Goal: Task Accomplishment & Management: Use online tool/utility

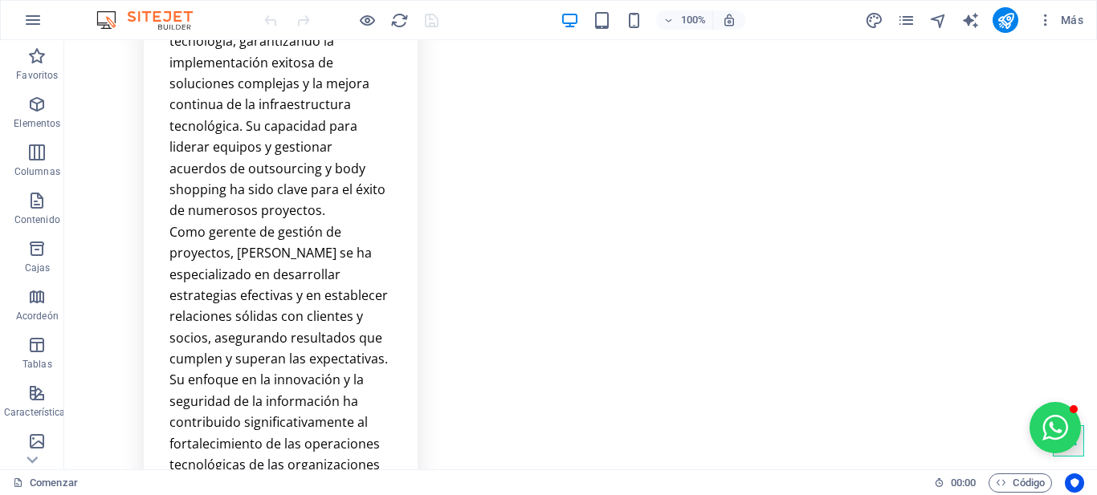
scroll to position [6463, 0]
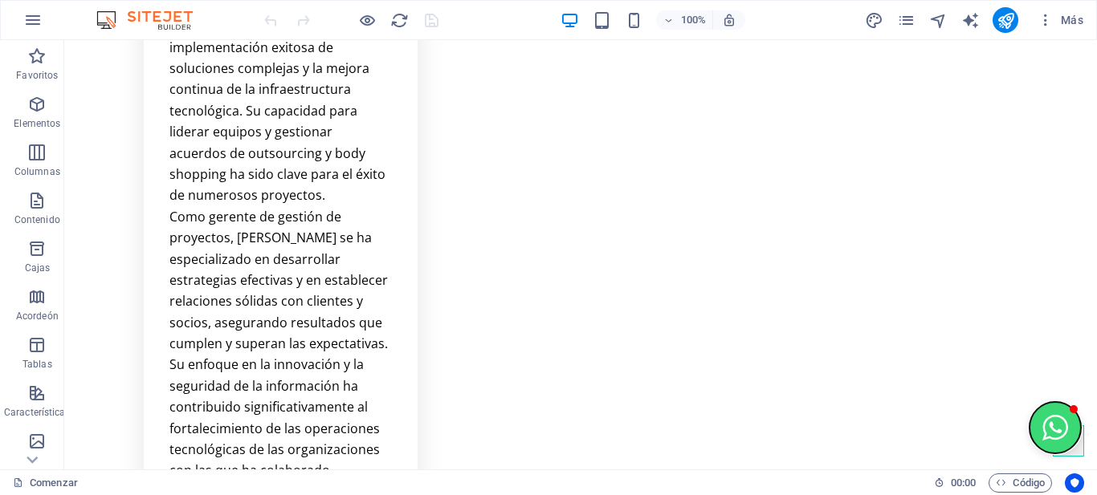
click at [1043, 425] on button "Abrir ventana de chat" at bounding box center [1054, 427] width 51 height 51
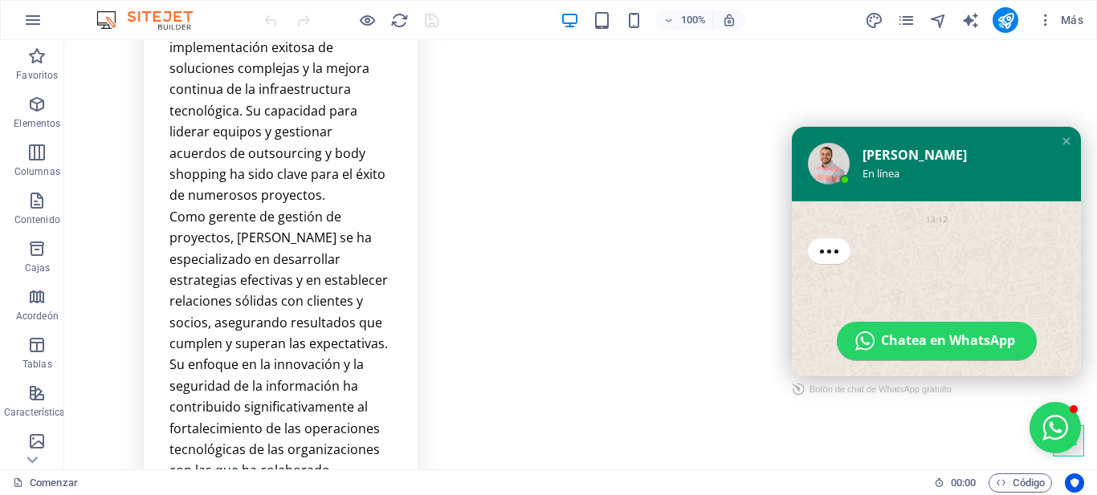
click at [840, 264] on div "Hola! ¿Cómo puedo ayudarte?" at bounding box center [885, 267] width 133 height 48
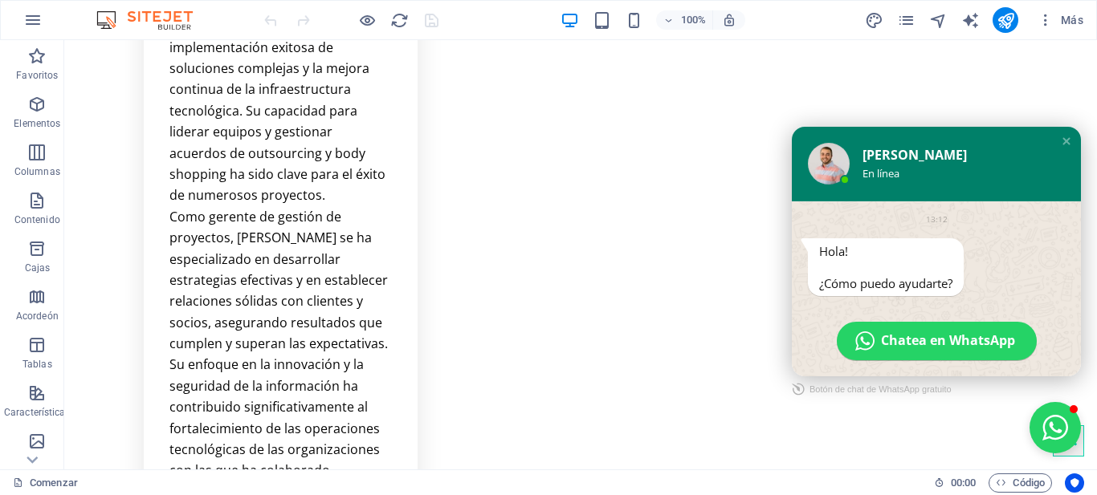
click at [894, 277] on font "¿Cómo puedo ayudarte?" at bounding box center [885, 283] width 133 height 16
click at [870, 150] on font "[PERSON_NAME]" at bounding box center [914, 155] width 104 height 18
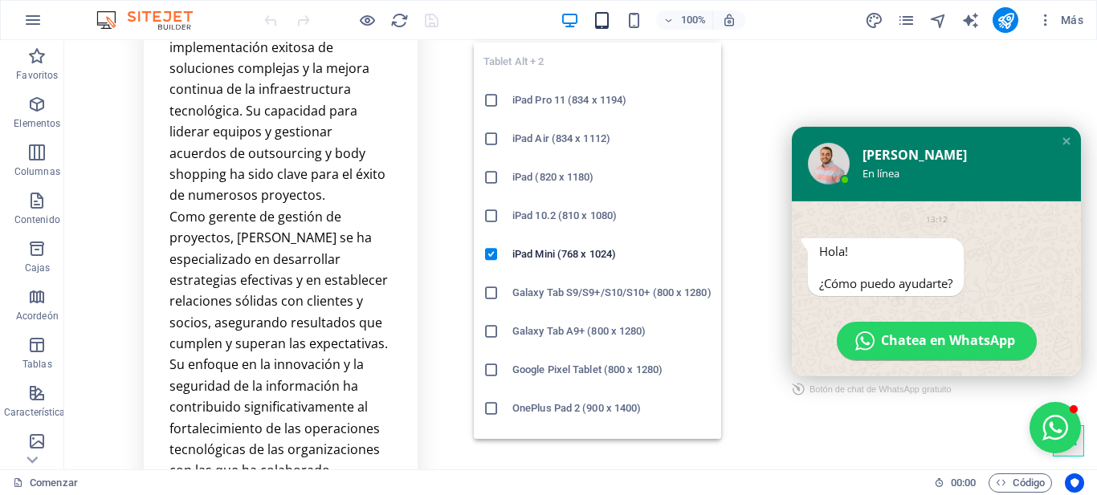
click at [601, 26] on icon "button" at bounding box center [602, 20] width 18 height 18
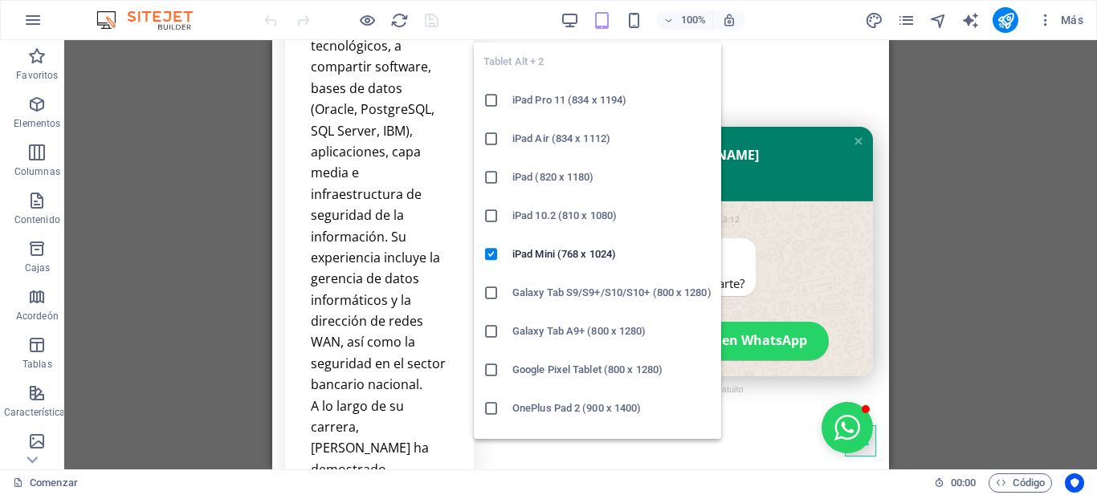
scroll to position [8267, 0]
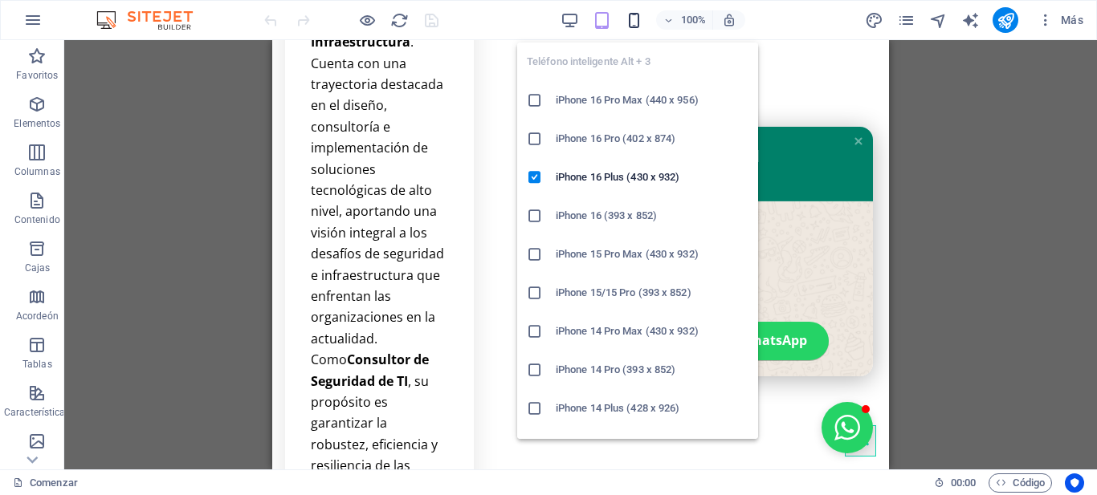
click at [629, 22] on icon "button" at bounding box center [634, 20] width 18 height 18
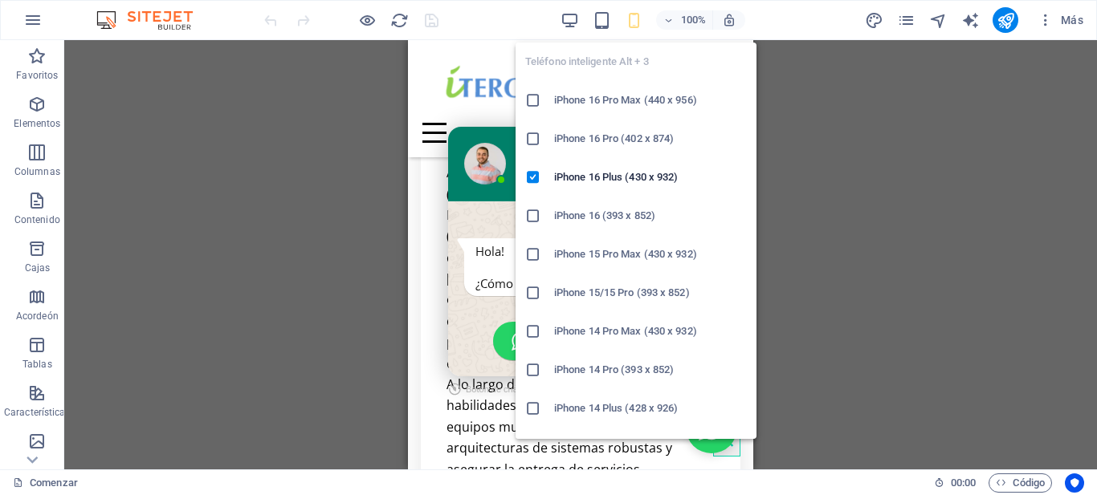
scroll to position [8261, 0]
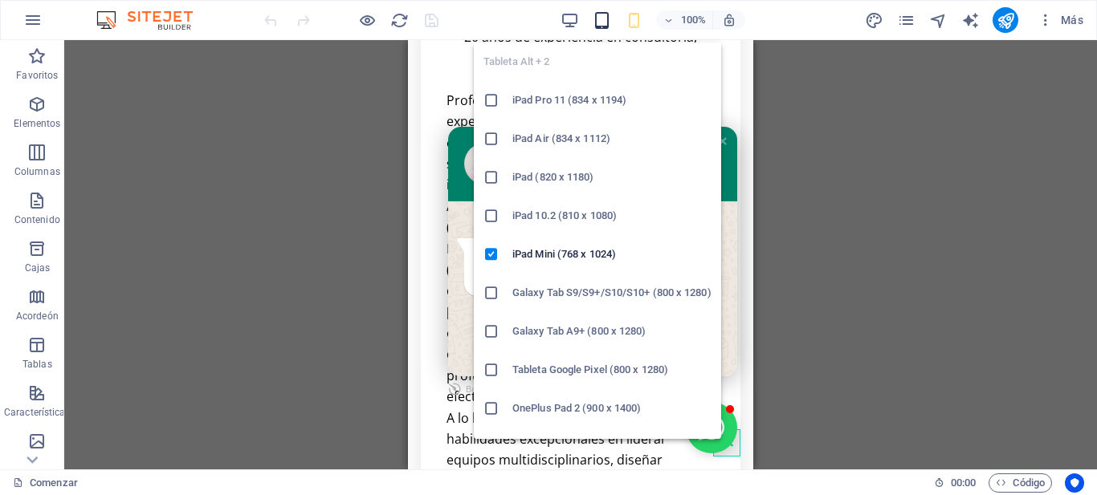
click at [601, 20] on icon "button" at bounding box center [602, 20] width 18 height 18
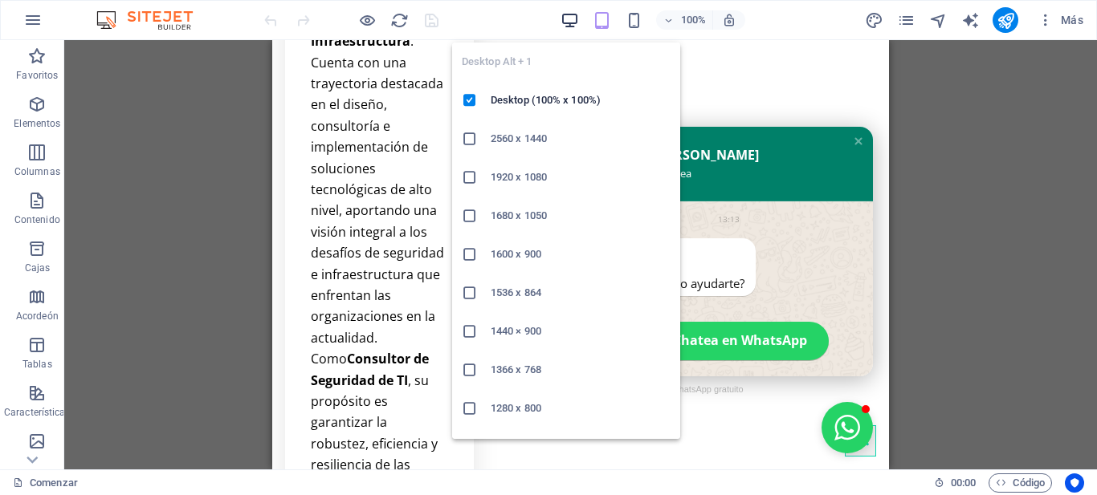
click at [562, 16] on icon "button" at bounding box center [569, 20] width 18 height 18
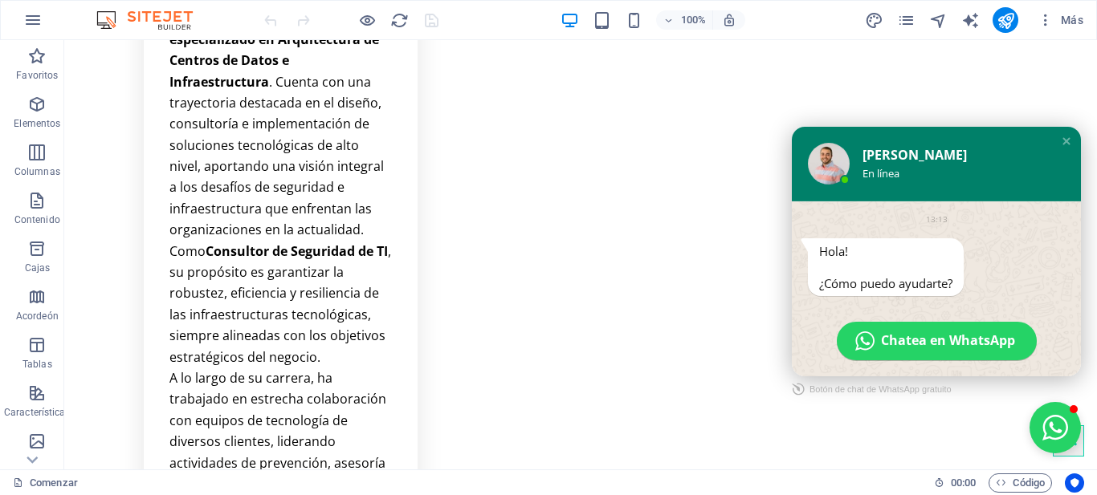
scroll to position [7254, 0]
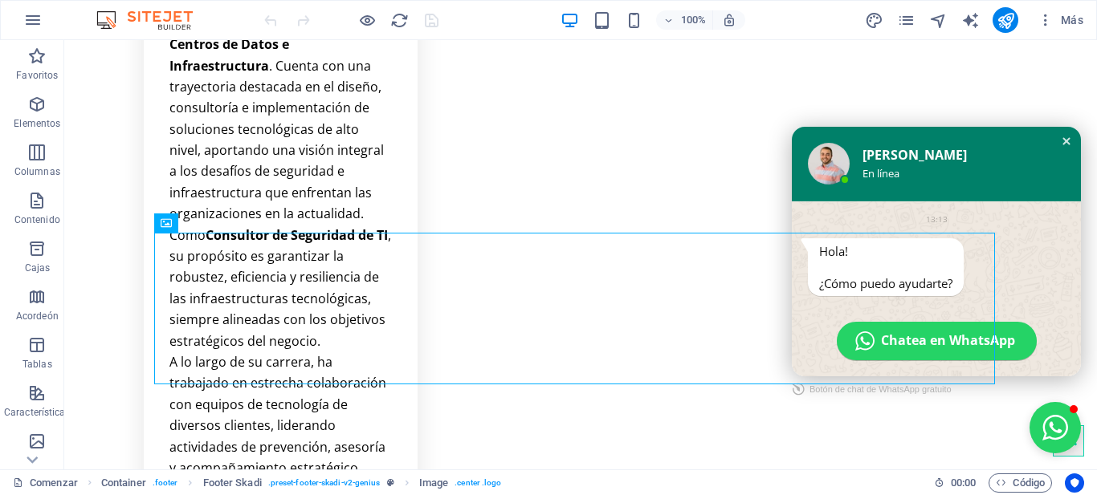
drag, startPoint x: 986, startPoint y: 163, endPoint x: 1057, endPoint y: 141, distance: 74.7
click at [1058, 141] on div "Cerrar la ventana de chat" at bounding box center [1066, 141] width 16 height 16
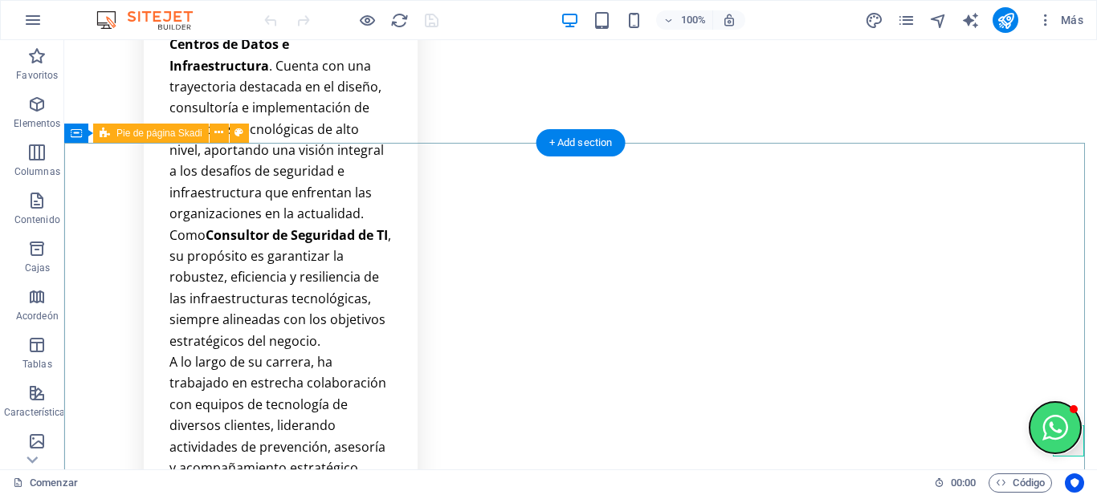
drag, startPoint x: 1041, startPoint y: 426, endPoint x: 943, endPoint y: 446, distance: 100.1
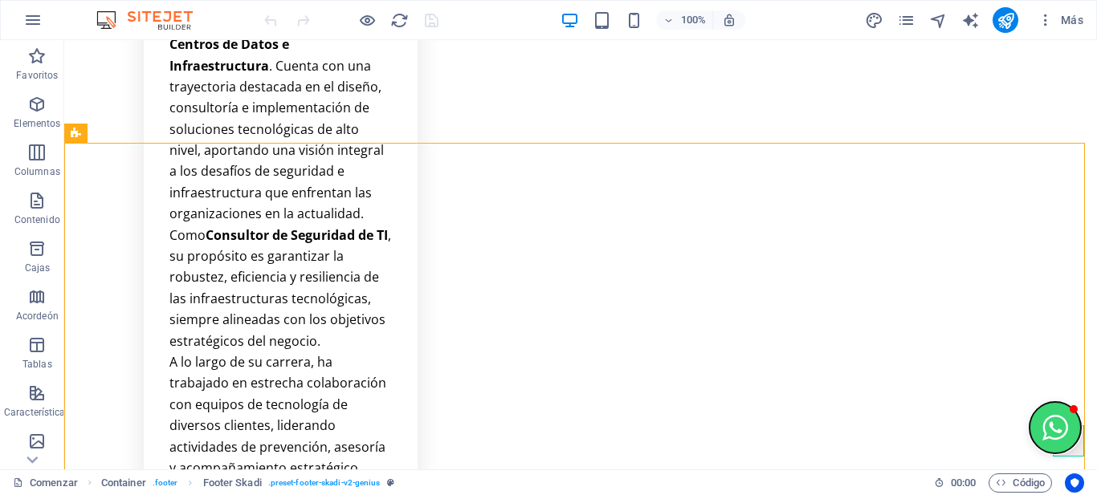
click at [1051, 427] on button "Open chat window" at bounding box center [1054, 427] width 51 height 51
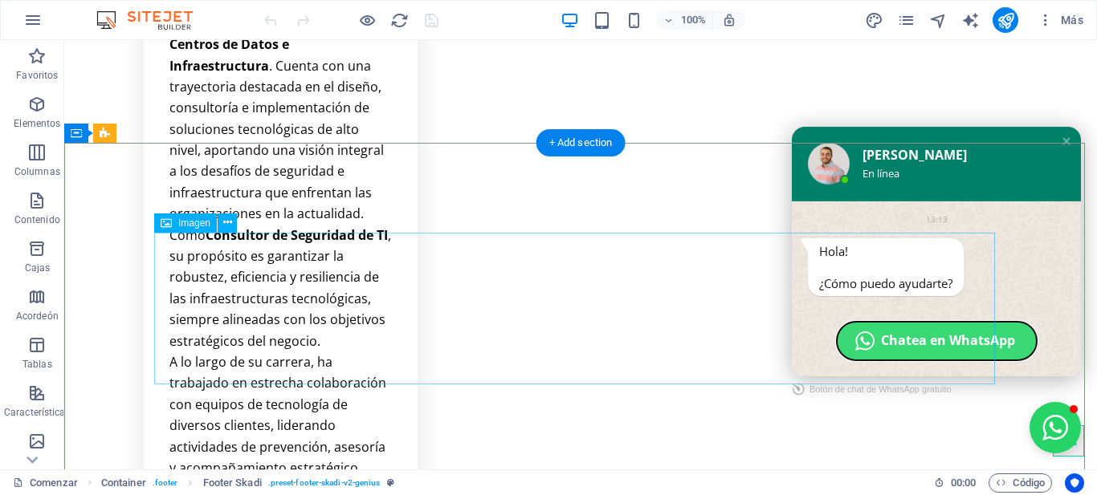
drag, startPoint x: 932, startPoint y: 343, endPoint x: 309, endPoint y: 278, distance: 626.4
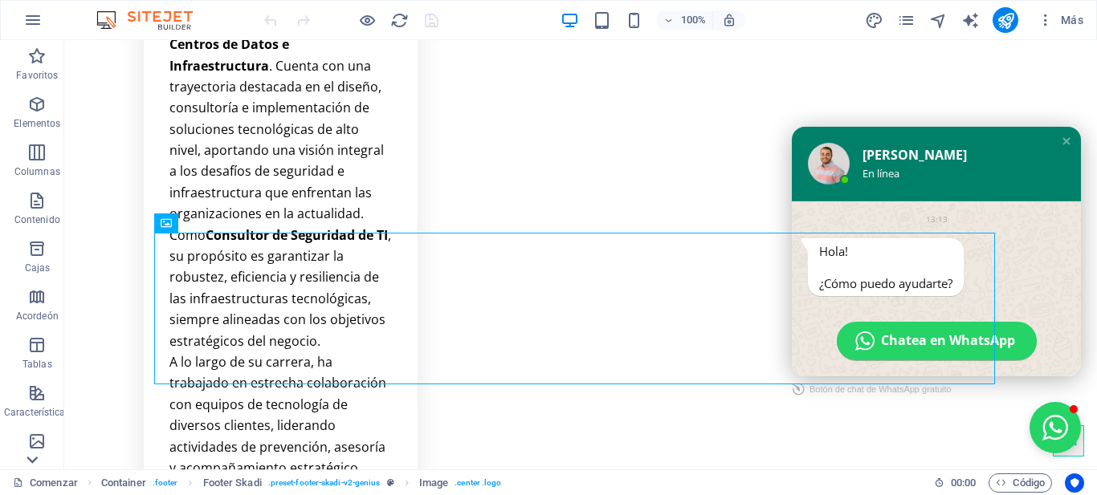
click at [32, 449] on icon at bounding box center [32, 460] width 22 height 22
click at [39, 397] on icon "button" at bounding box center [36, 389] width 19 height 19
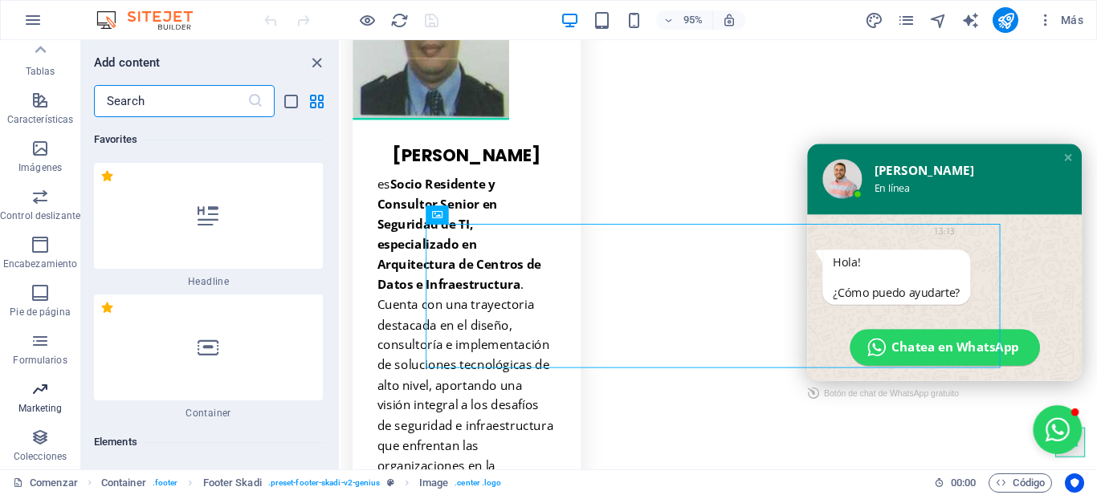
scroll to position [25245, 0]
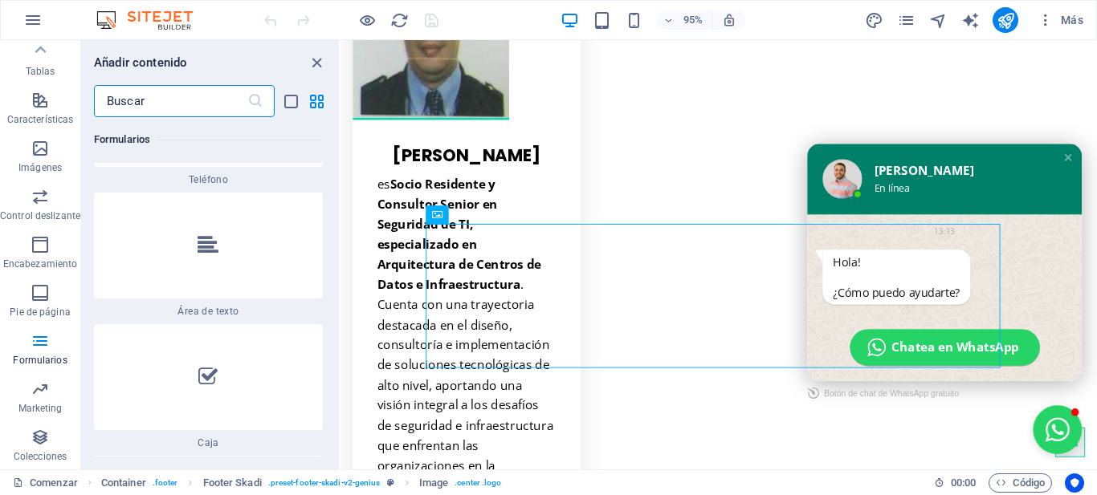
click at [173, 108] on input "text" at bounding box center [170, 101] width 153 height 32
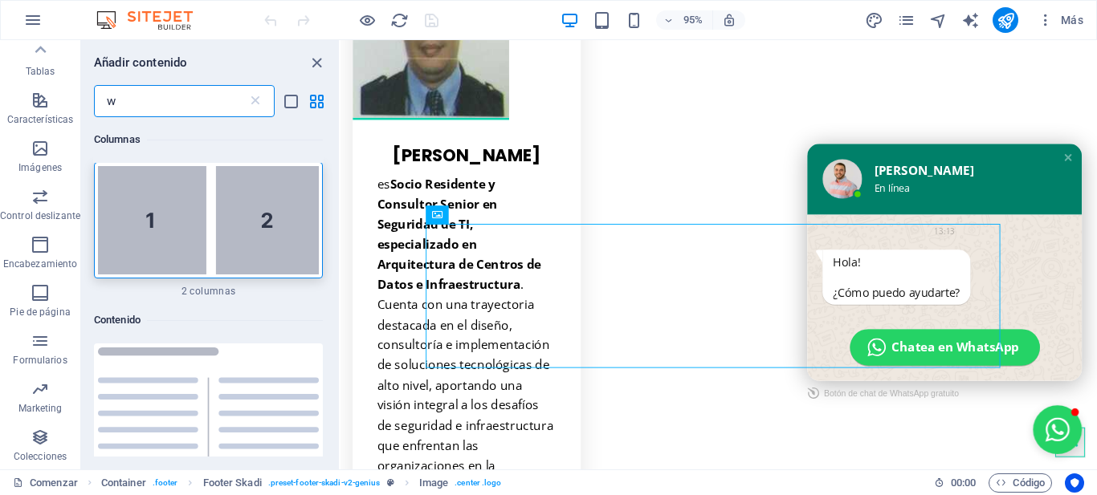
scroll to position [0, 0]
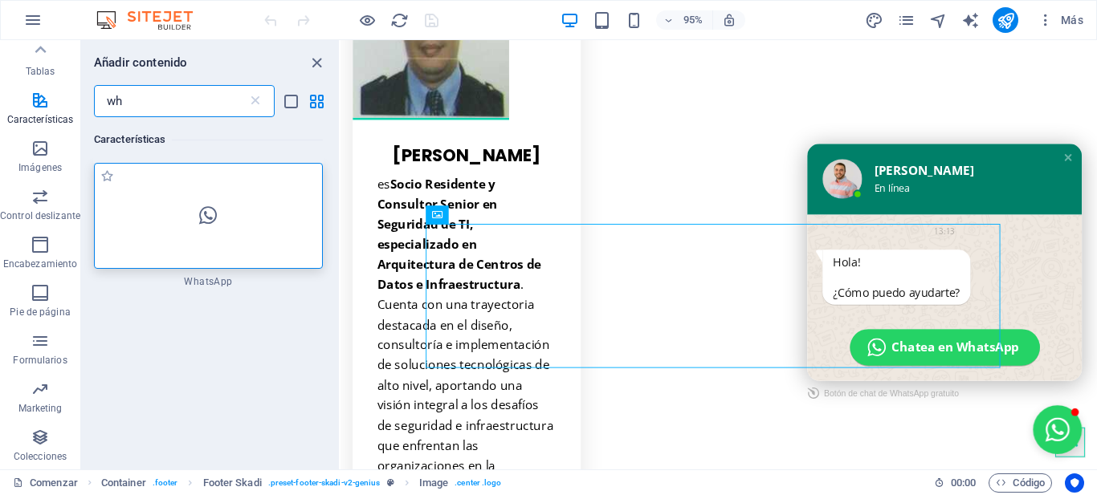
type input "wh"
click at [207, 226] on div at bounding box center [208, 216] width 229 height 106
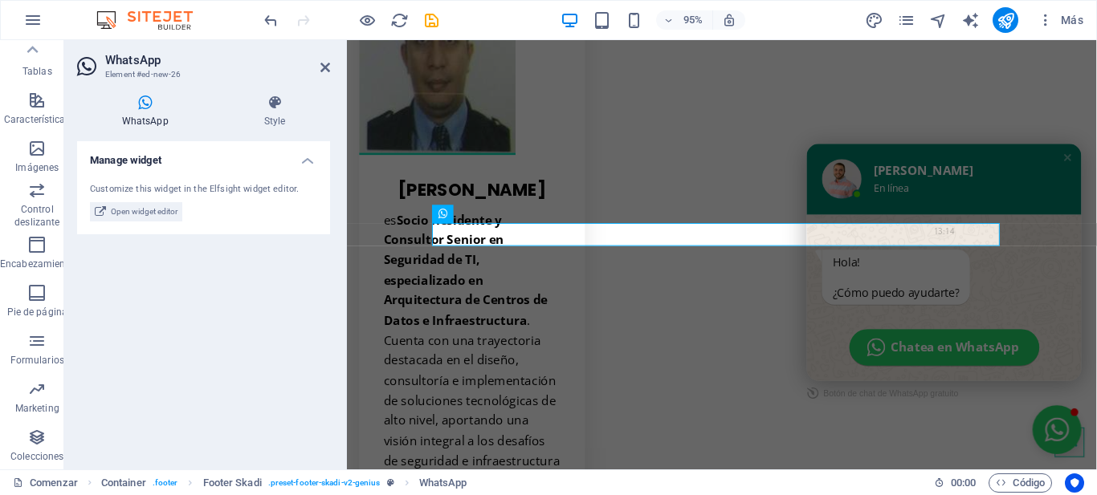
scroll to position [7722, 0]
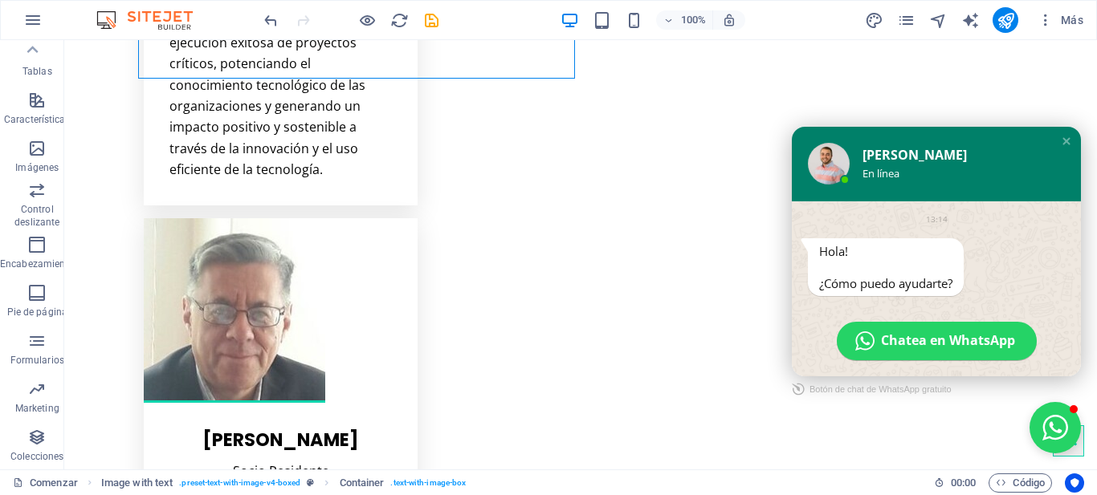
scroll to position [7254, 0]
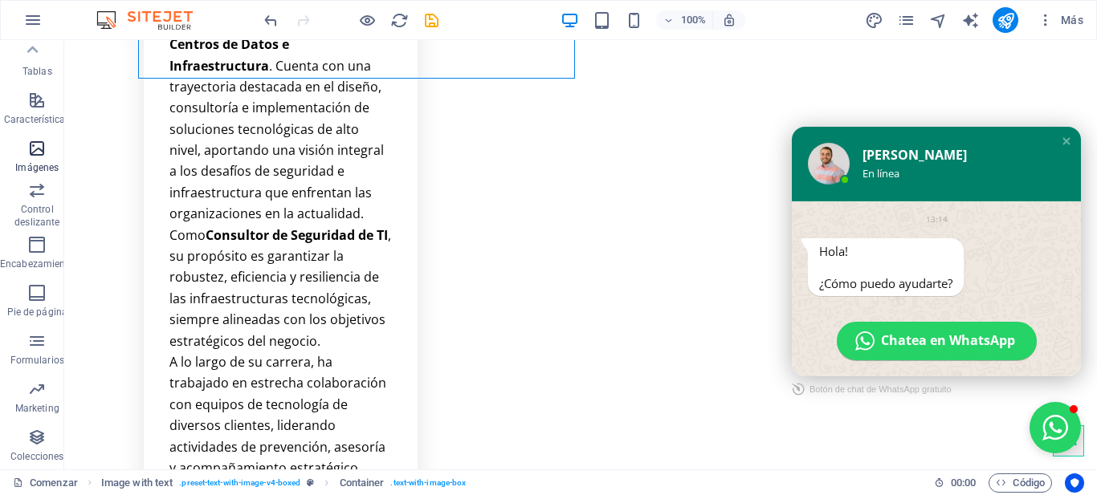
click at [47, 137] on button "Imágenes" at bounding box center [37, 156] width 75 height 48
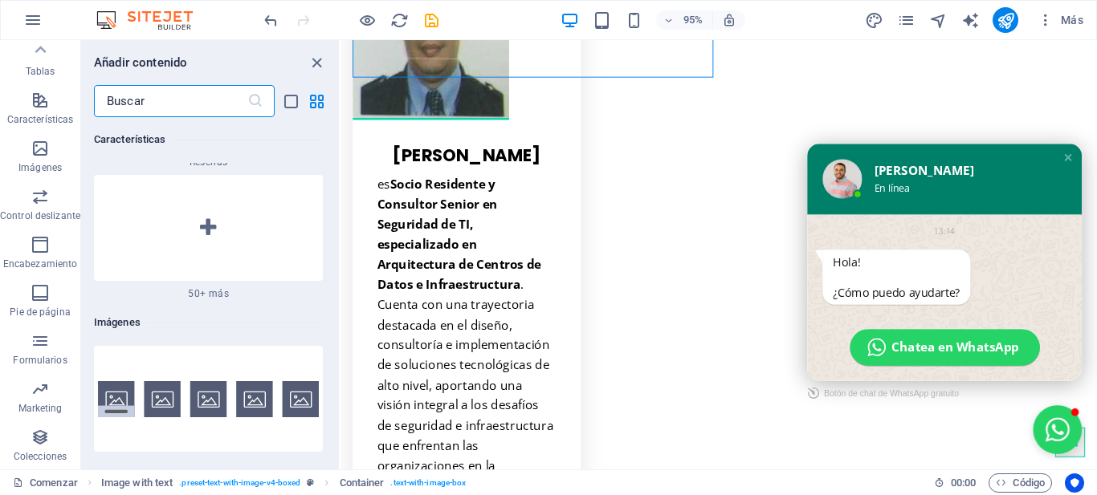
scroll to position [15948, 0]
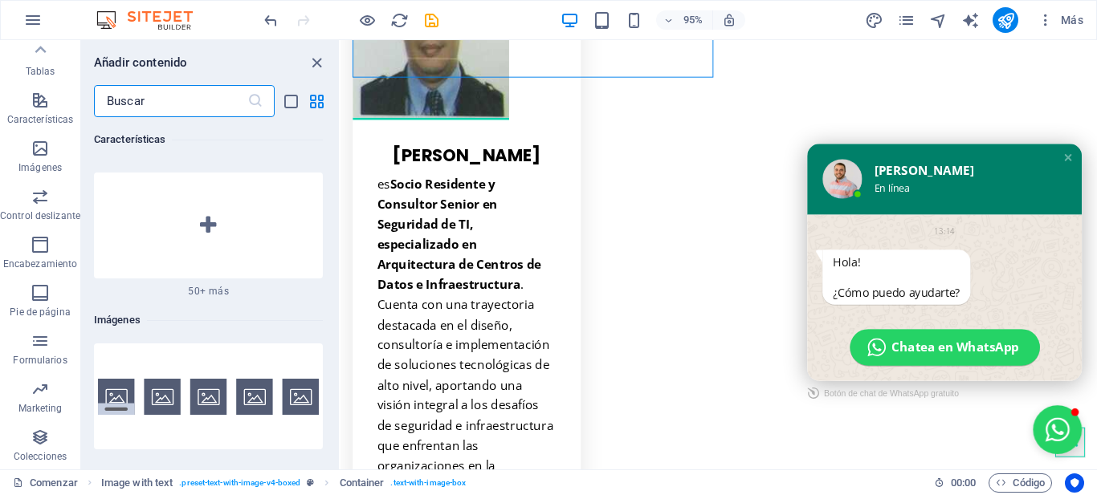
click at [135, 102] on input "text" at bounding box center [170, 101] width 153 height 32
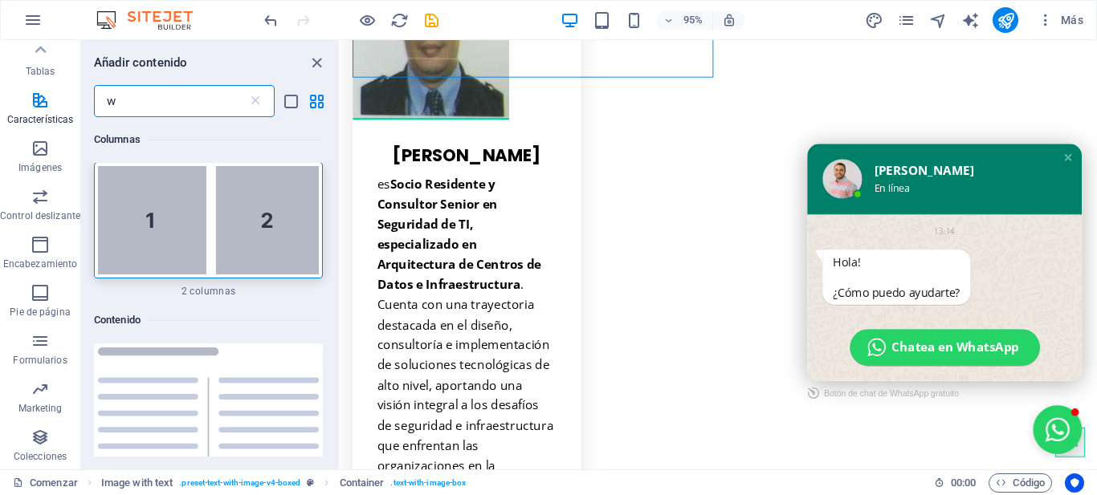
scroll to position [0, 0]
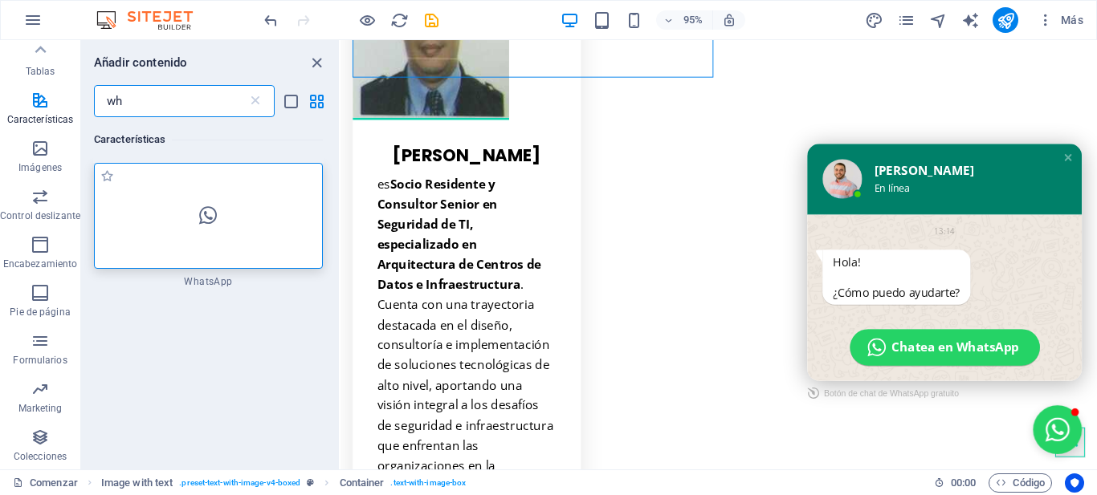
type input "wh"
click at [201, 225] on icon at bounding box center [208, 216] width 18 height 21
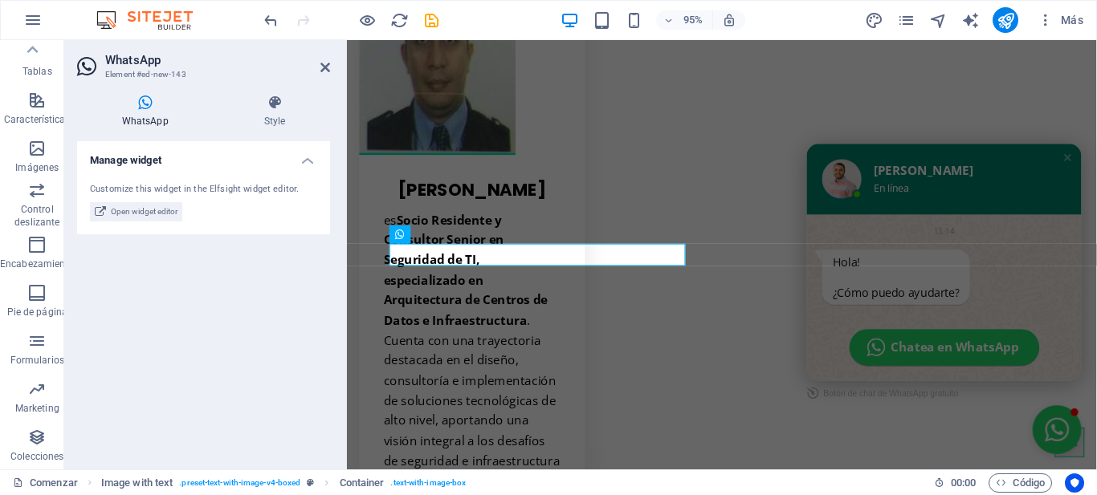
scroll to position [7366, 0]
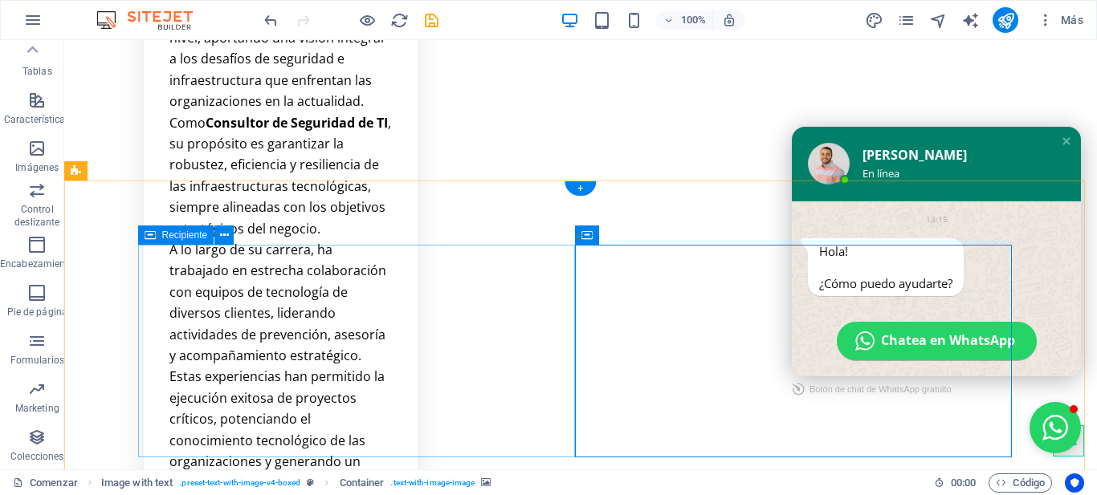
scroll to position [6875, 0]
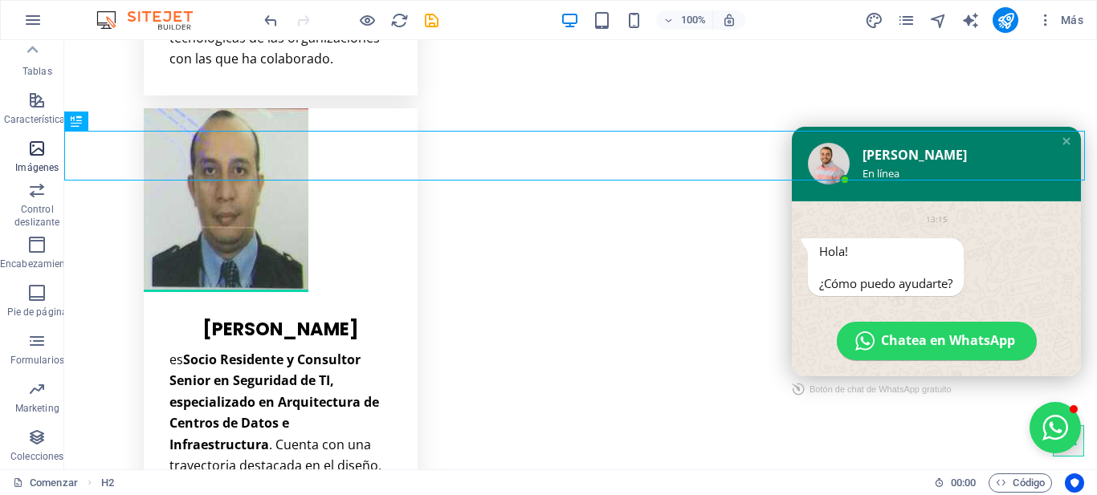
click at [27, 145] on icon "button" at bounding box center [36, 148] width 19 height 19
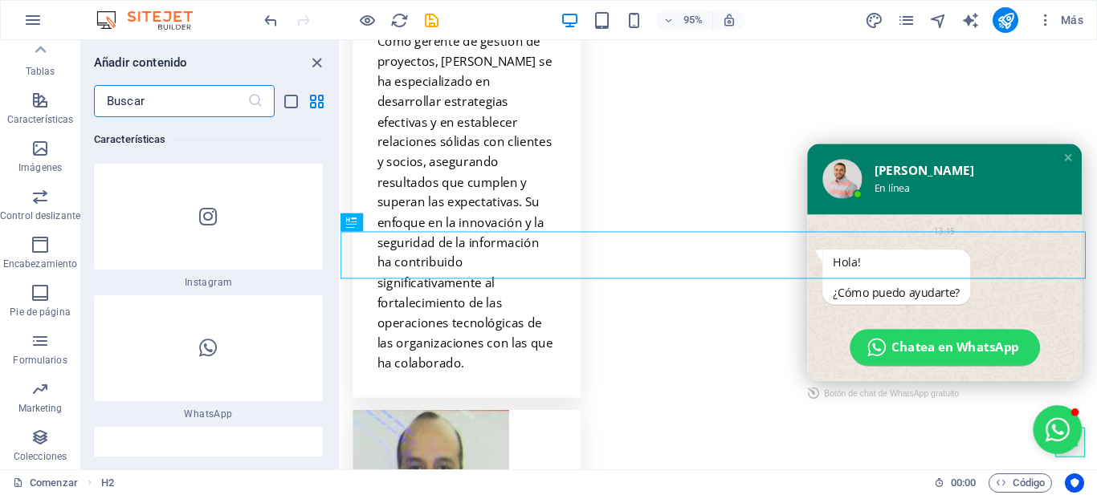
scroll to position [15948, 0]
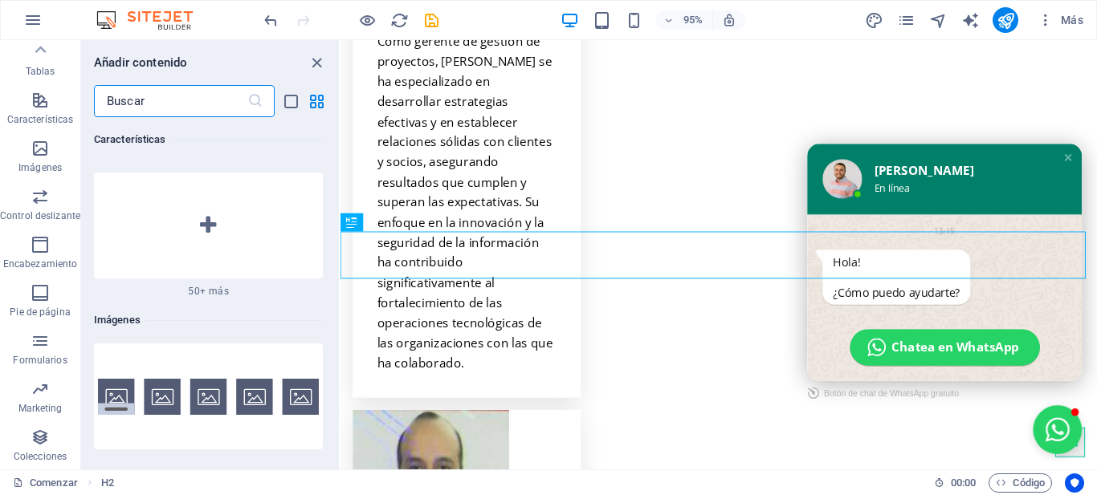
click at [113, 100] on input "text" at bounding box center [170, 101] width 153 height 32
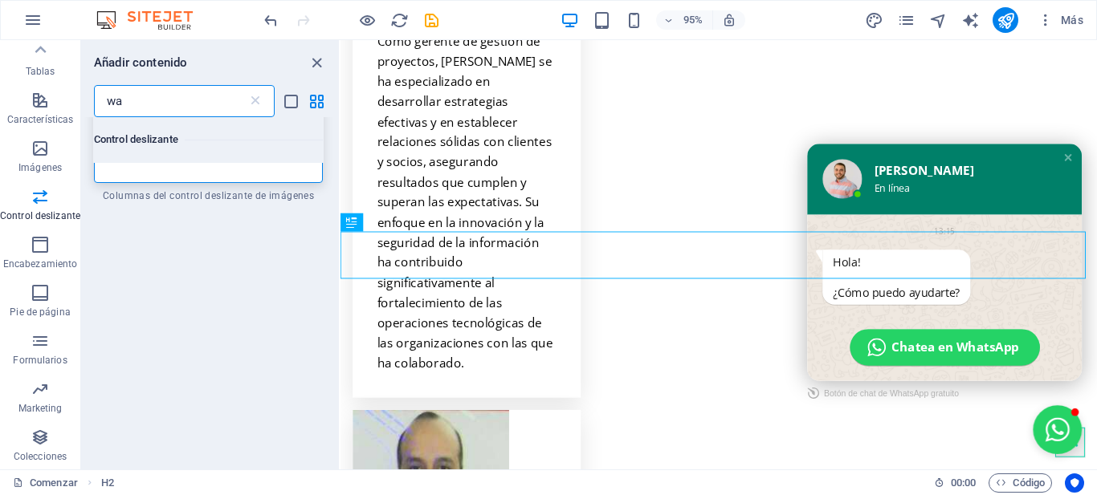
scroll to position [0, 0]
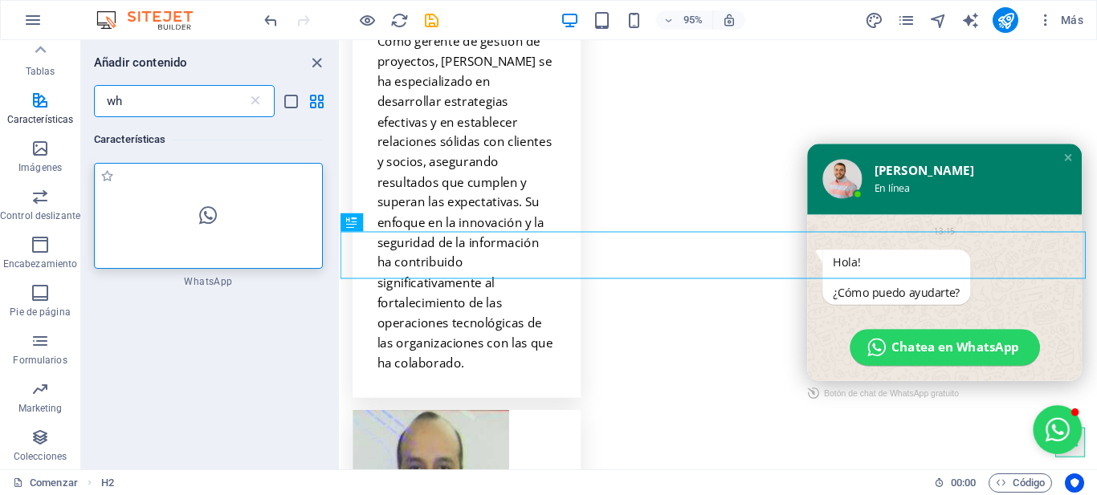
type input "wh"
click at [237, 236] on div at bounding box center [208, 216] width 229 height 106
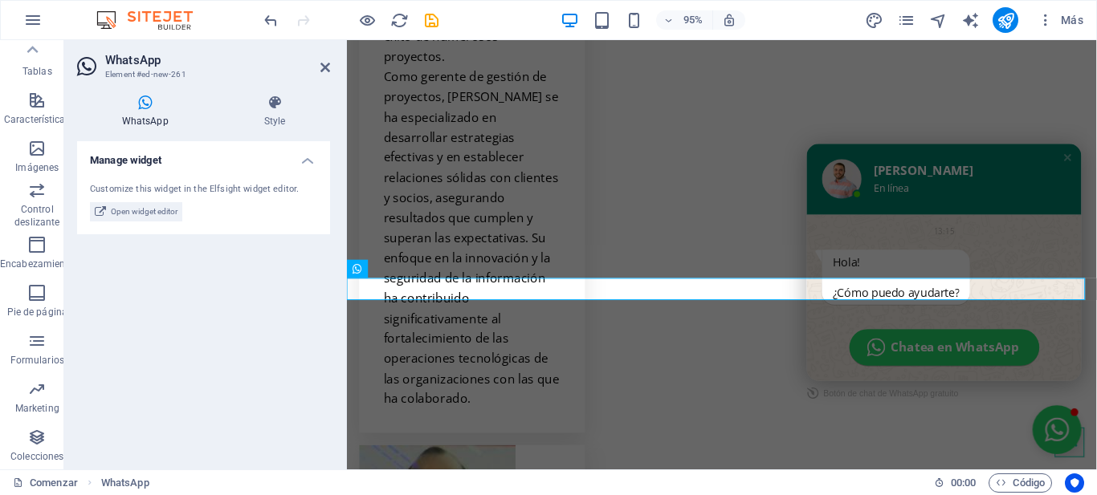
scroll to position [7234, 0]
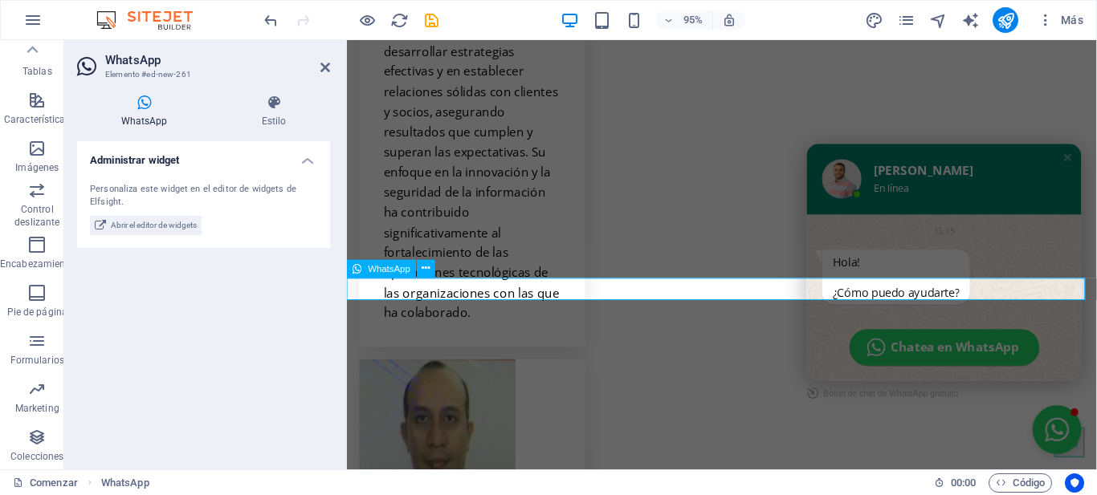
click at [388, 271] on font "WhatsApp" at bounding box center [390, 268] width 43 height 10
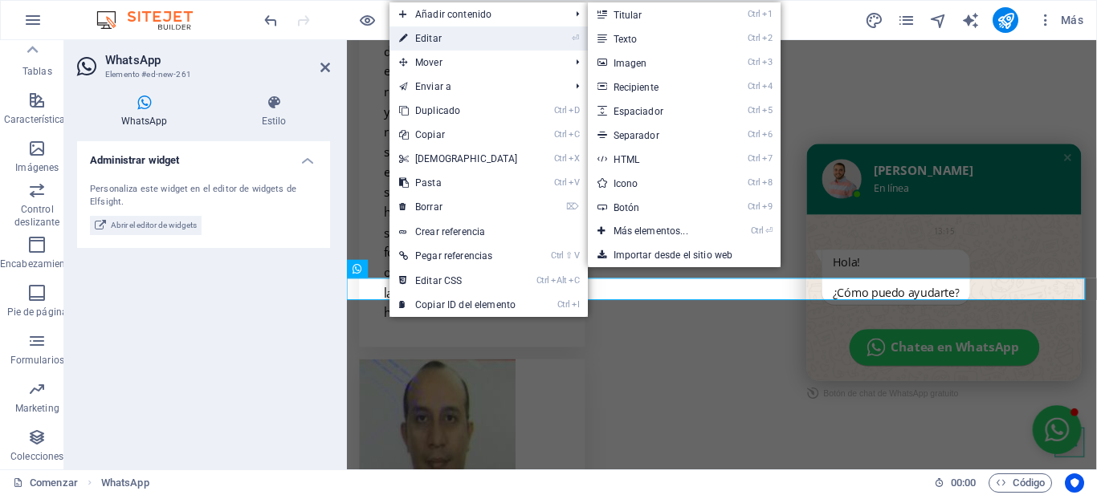
click at [428, 33] on font "Editar" at bounding box center [428, 38] width 26 height 11
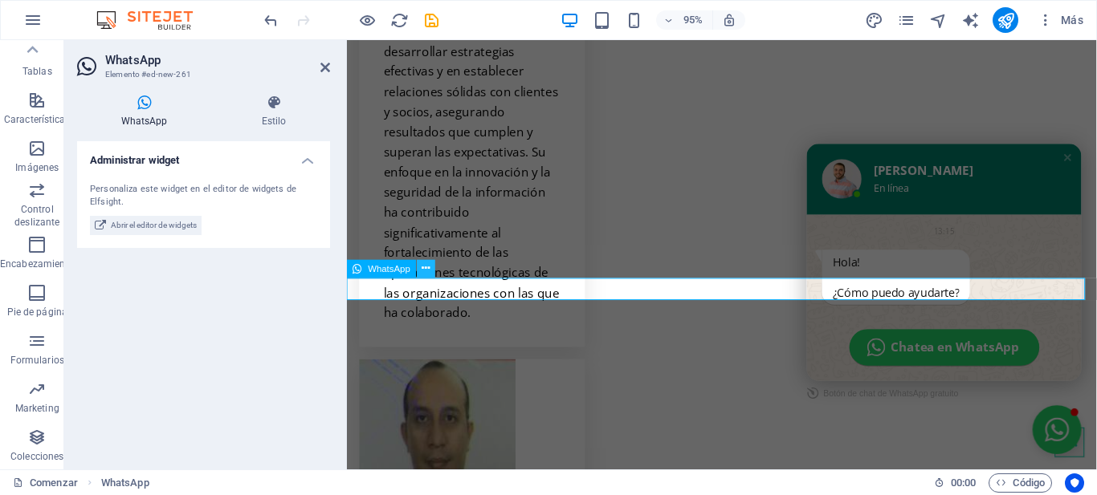
click at [426, 266] on icon at bounding box center [426, 269] width 8 height 16
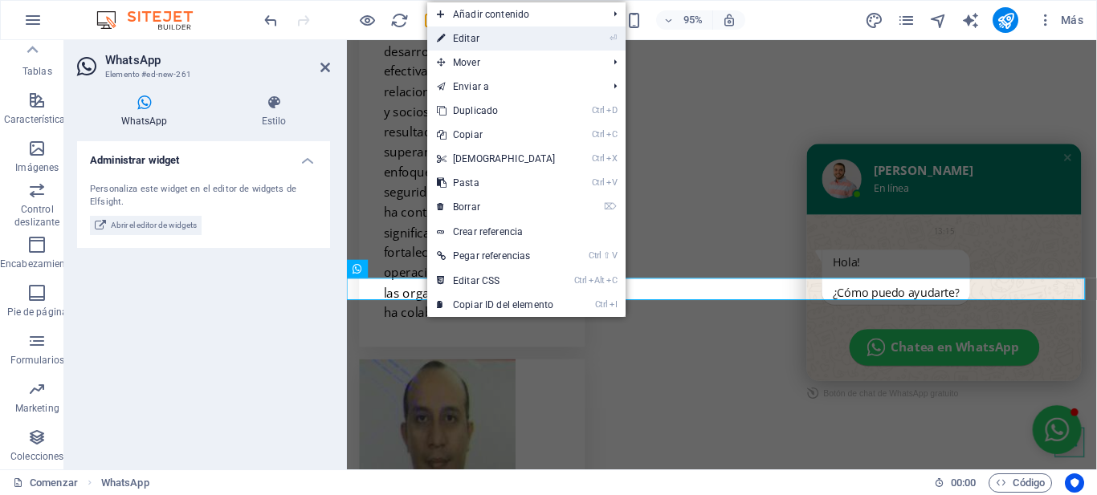
click at [470, 37] on font "Editar" at bounding box center [466, 38] width 26 height 11
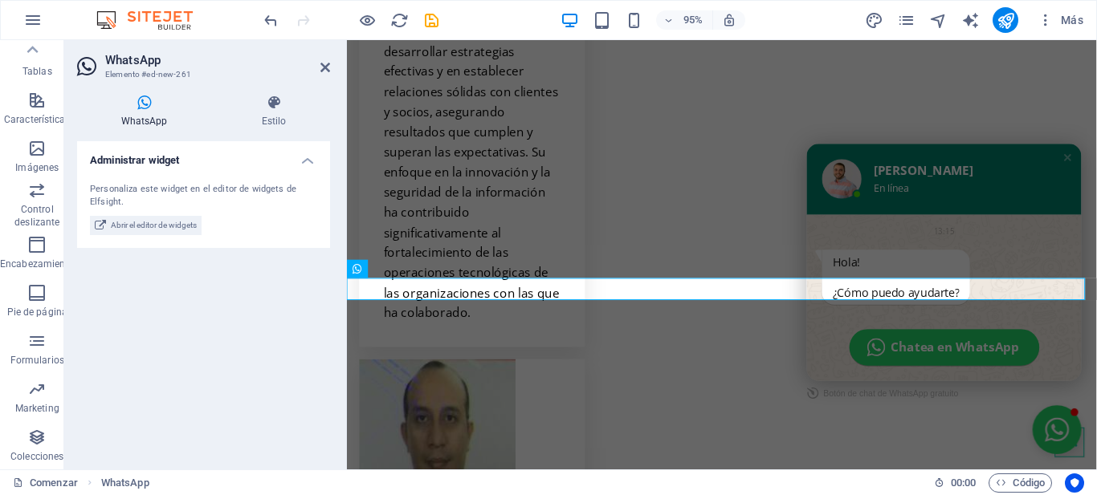
click at [169, 175] on div "Personaliza este widget en el editor de widgets de Elfsight. Abrir el editor de…" at bounding box center [203, 209] width 253 height 78
click at [140, 224] on font "Abrir el editor de widgets" at bounding box center [154, 225] width 86 height 9
click at [169, 163] on font "Administrar widget" at bounding box center [135, 160] width 90 height 12
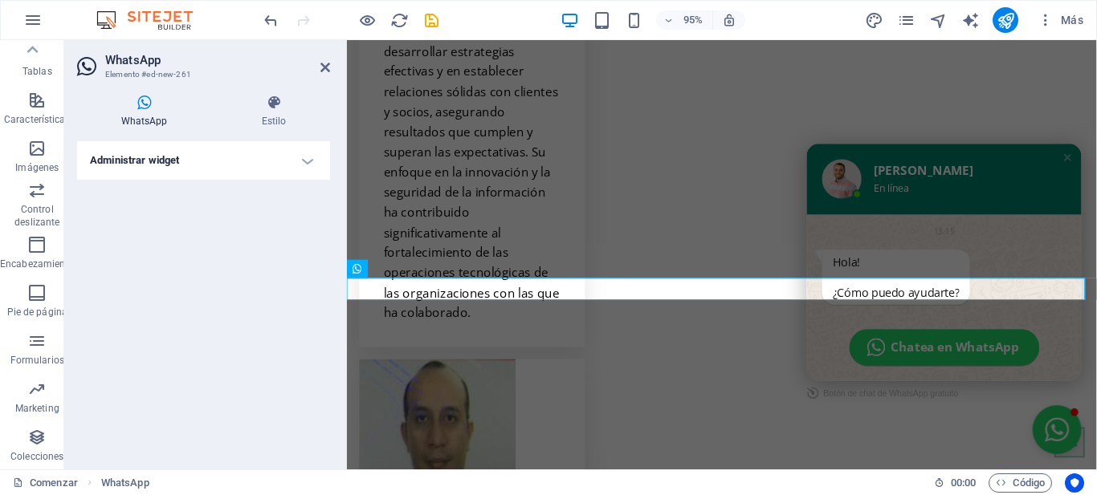
click at [169, 163] on font "Administrar widget" at bounding box center [135, 160] width 90 height 12
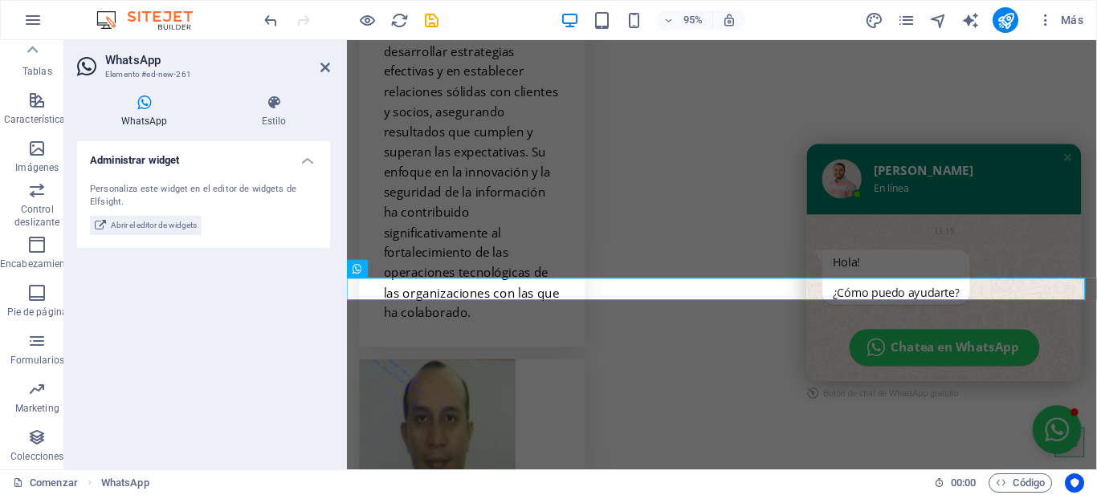
click at [148, 116] on font "WhatsApp" at bounding box center [144, 121] width 47 height 11
click at [133, 71] on font "Elemento #ed-new-261" at bounding box center [148, 74] width 86 height 9
click at [267, 106] on icon at bounding box center [274, 103] width 112 height 16
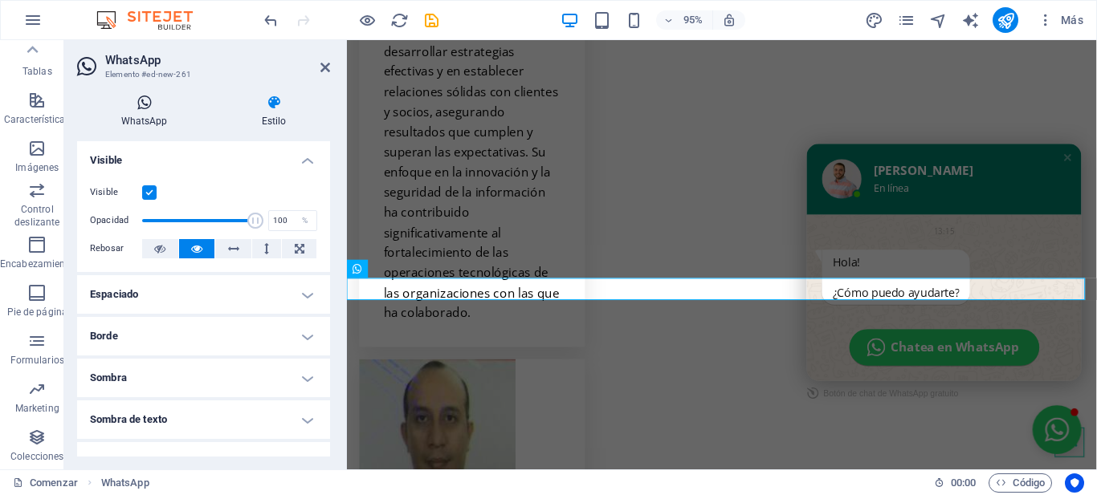
click at [140, 116] on font "WhatsApp" at bounding box center [144, 121] width 47 height 11
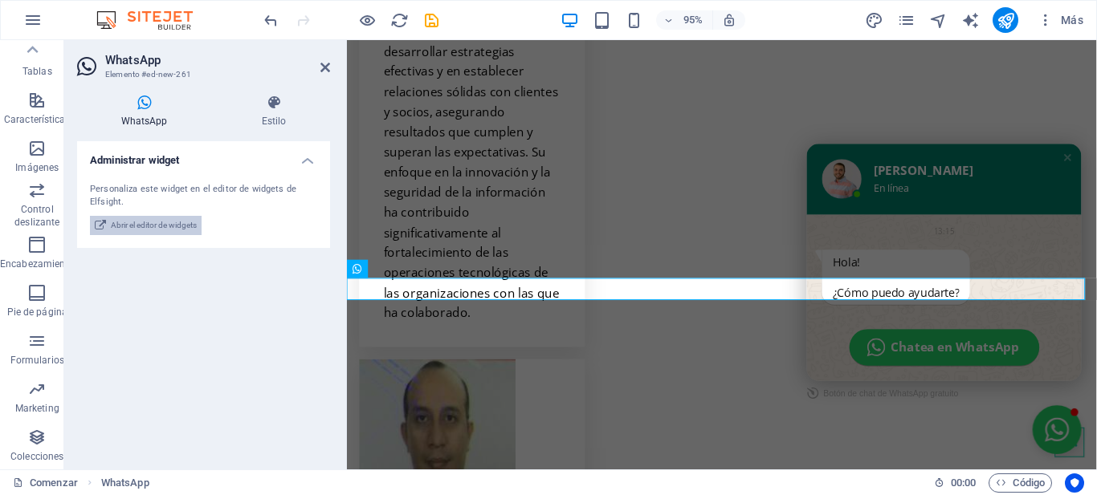
click at [104, 222] on icon at bounding box center [100, 225] width 11 height 19
click at [999, 15] on icon "publicar" at bounding box center [1005, 20] width 18 height 18
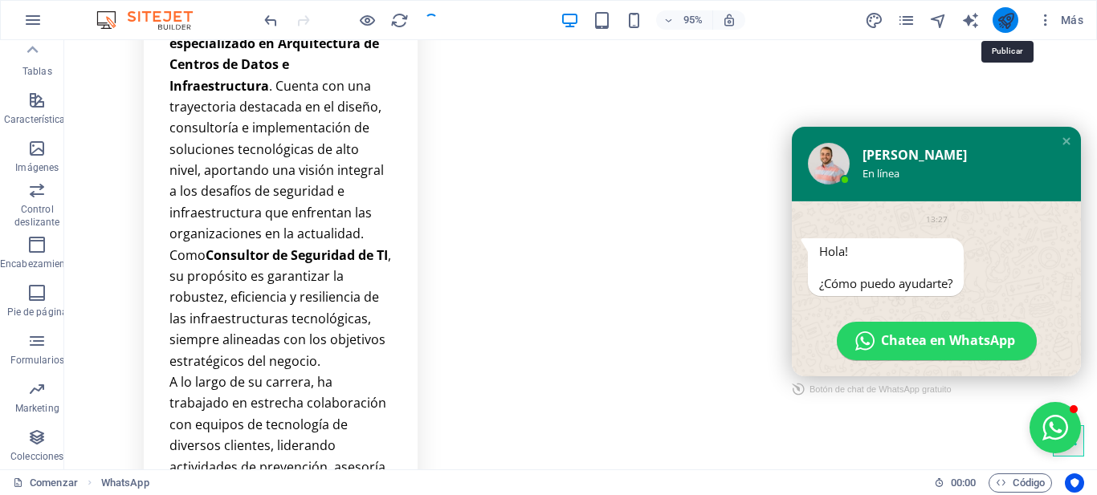
checkbox input "false"
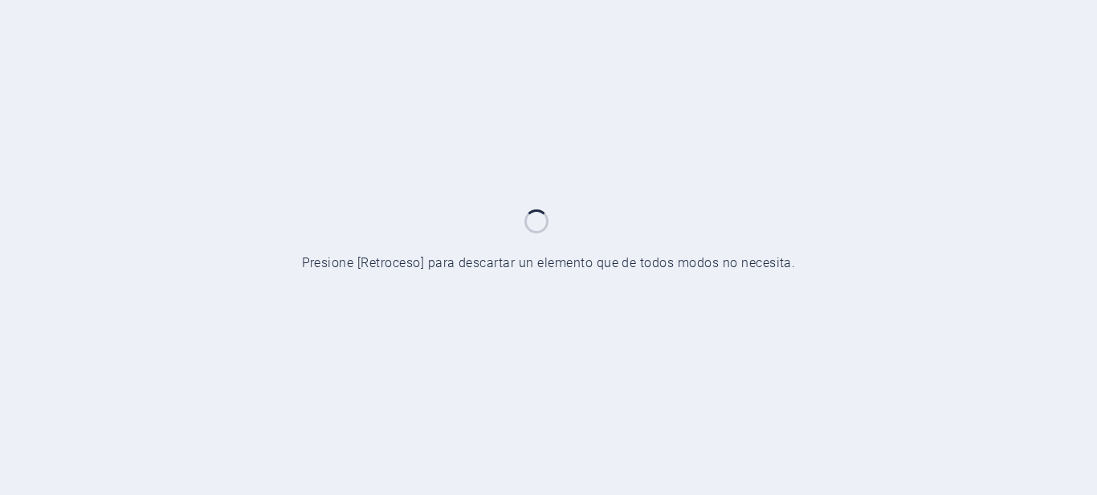
click at [637, 130] on div at bounding box center [548, 247] width 1097 height 495
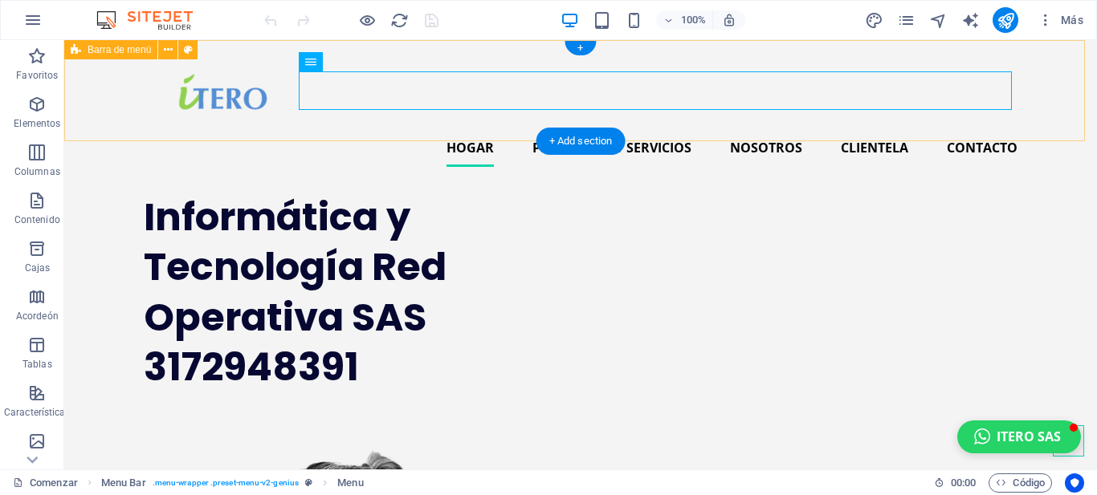
click at [526, 44] on div "Hogar PRODUCTOS Y SERVICIOS NOSOTROS Clientela Contacto" at bounding box center [580, 110] width 1032 height 140
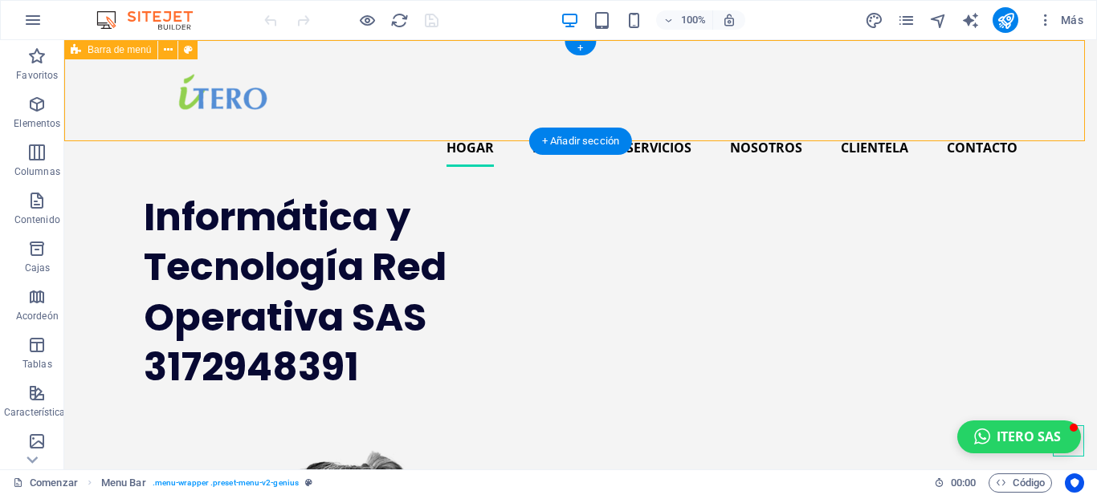
click at [401, 44] on div "Hogar PRODUCTOS Y SERVICIOS NOSOTROS Clientela Contacto" at bounding box center [580, 110] width 1032 height 140
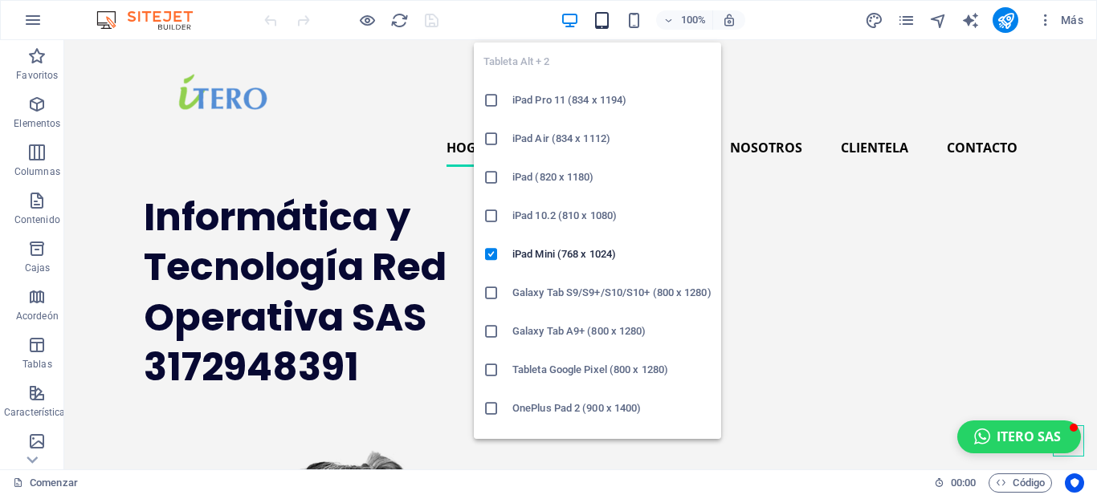
click at [600, 18] on icon "button" at bounding box center [602, 20] width 18 height 18
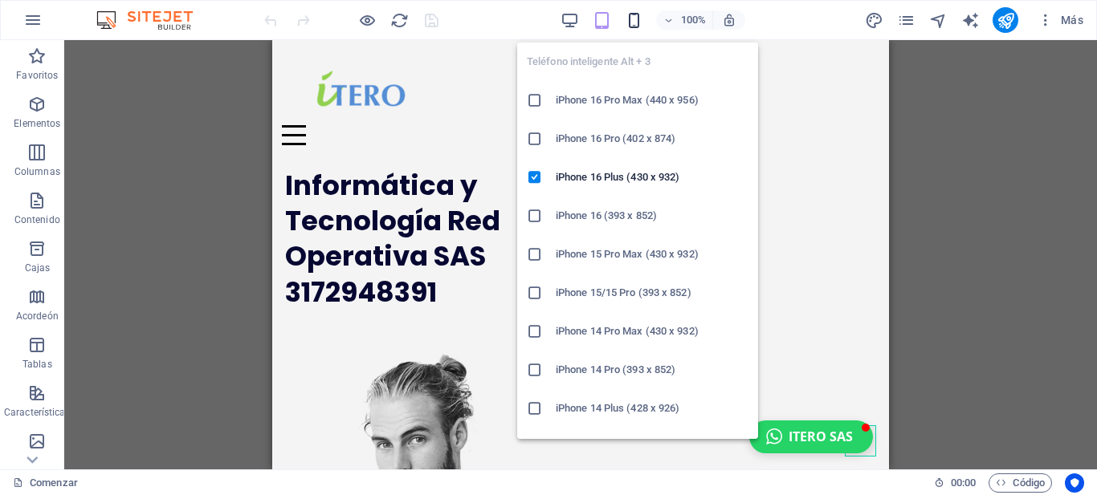
click at [634, 25] on icon "button" at bounding box center [634, 20] width 18 height 18
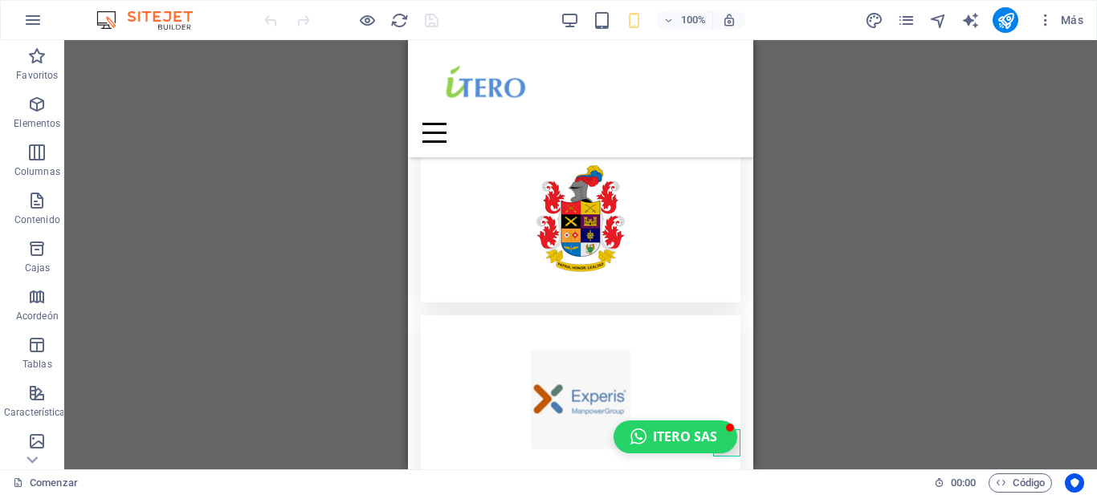
scroll to position [11416, 0]
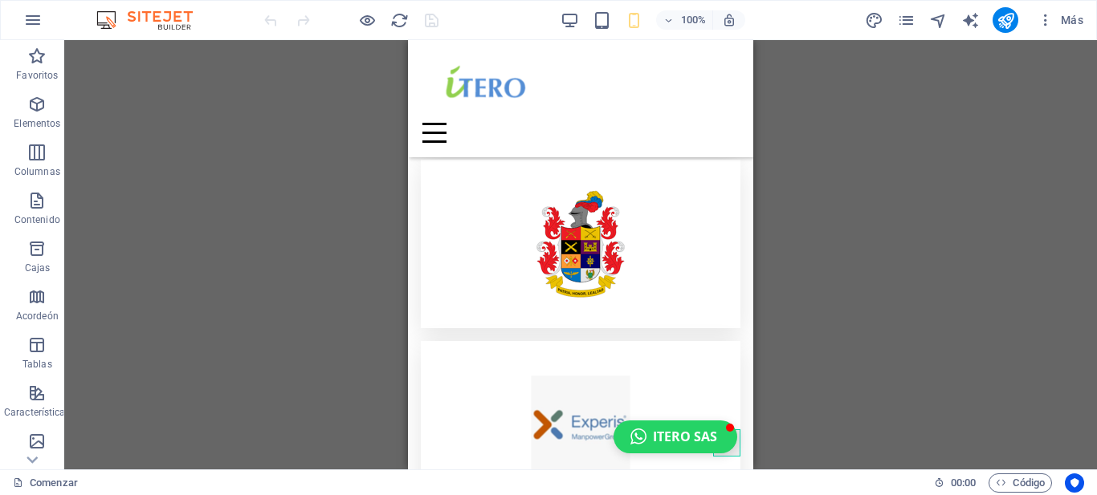
click at [184, 205] on div "Arrastre aquí para reemplazar el contenido existente. Presione "Ctrl" si desea …" at bounding box center [580, 255] width 1032 height 430
click at [33, 459] on icon at bounding box center [32, 460] width 22 height 22
click at [31, 192] on icon "button" at bounding box center [36, 190] width 19 height 19
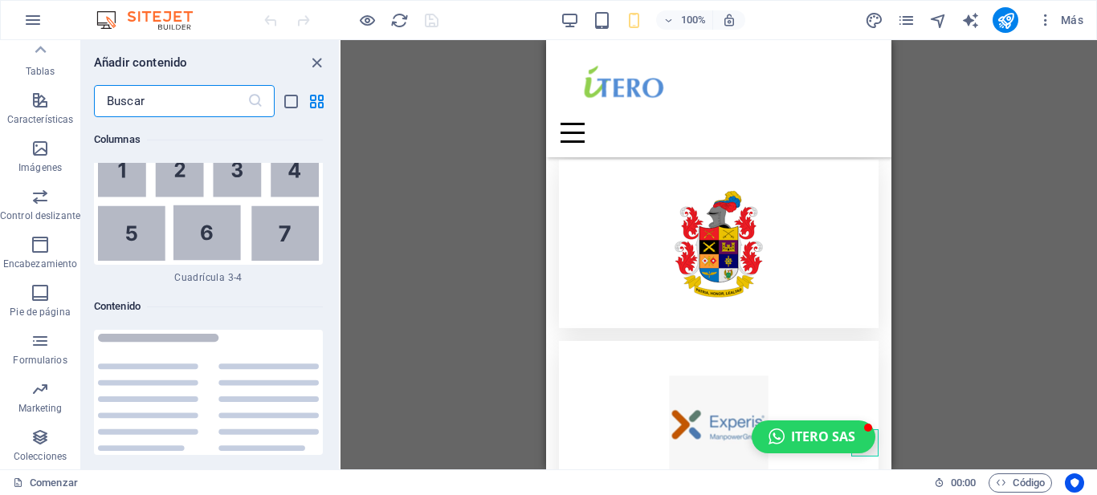
scroll to position [5510, 0]
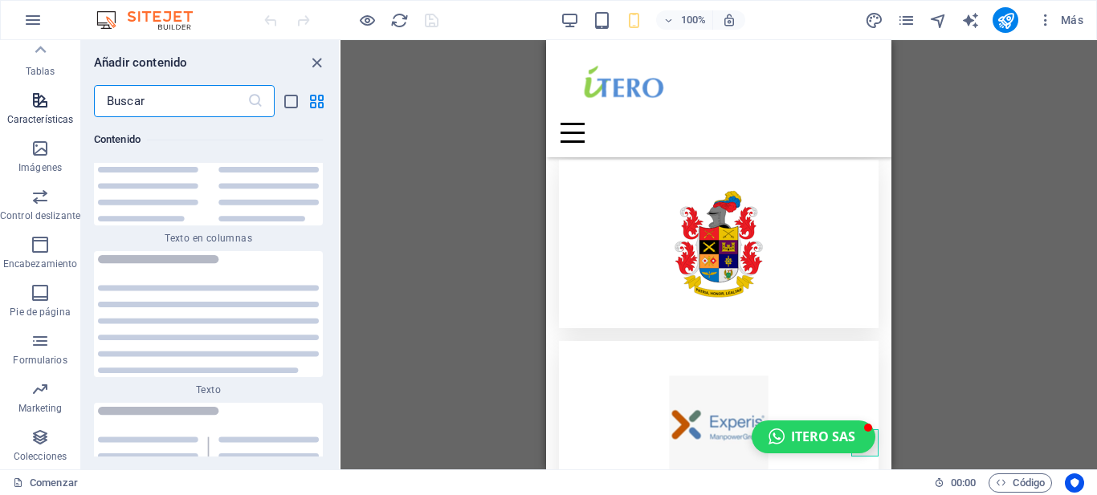
click at [43, 100] on icon "button" at bounding box center [40, 100] width 19 height 19
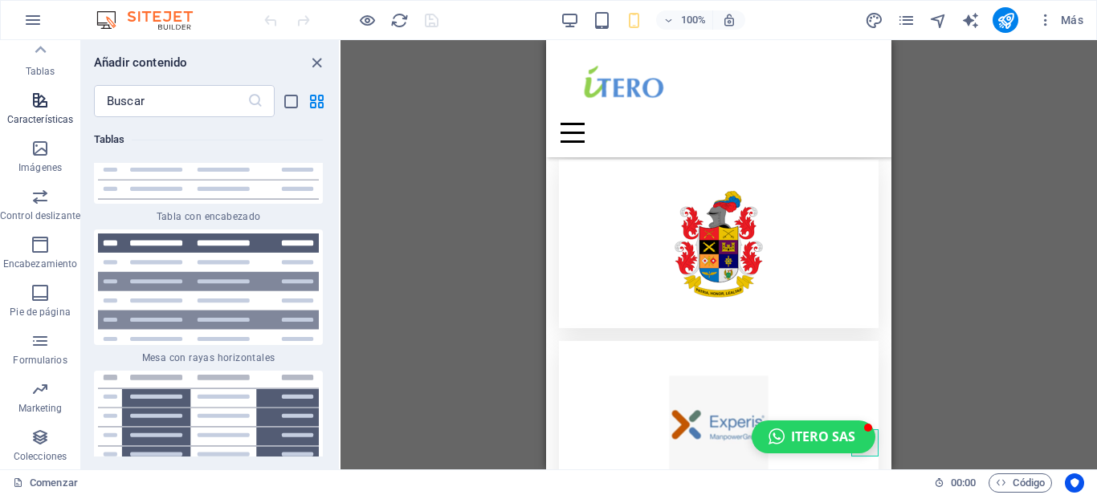
scroll to position [12113, 0]
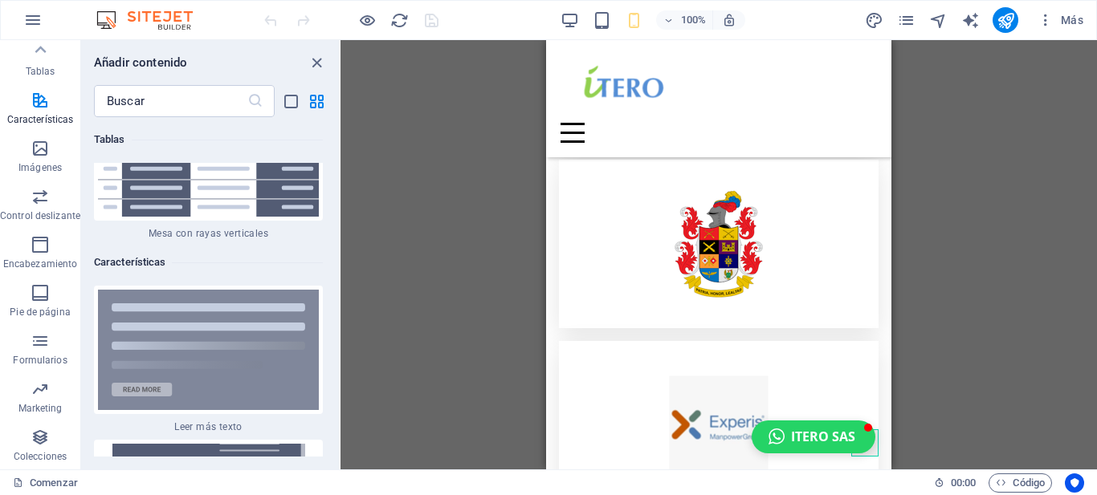
click at [294, 34] on div "100% Más" at bounding box center [548, 20] width 1095 height 39
